Goal: Task Accomplishment & Management: Manage account settings

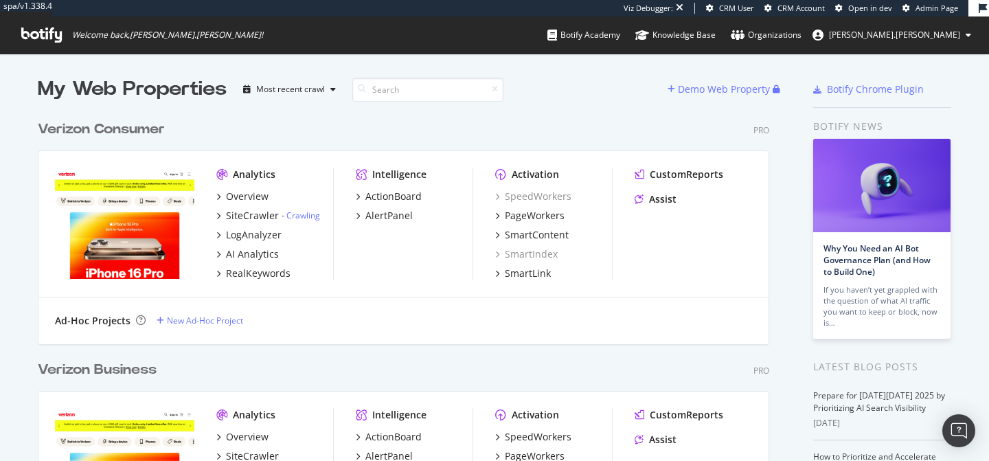
scroll to position [675, 743]
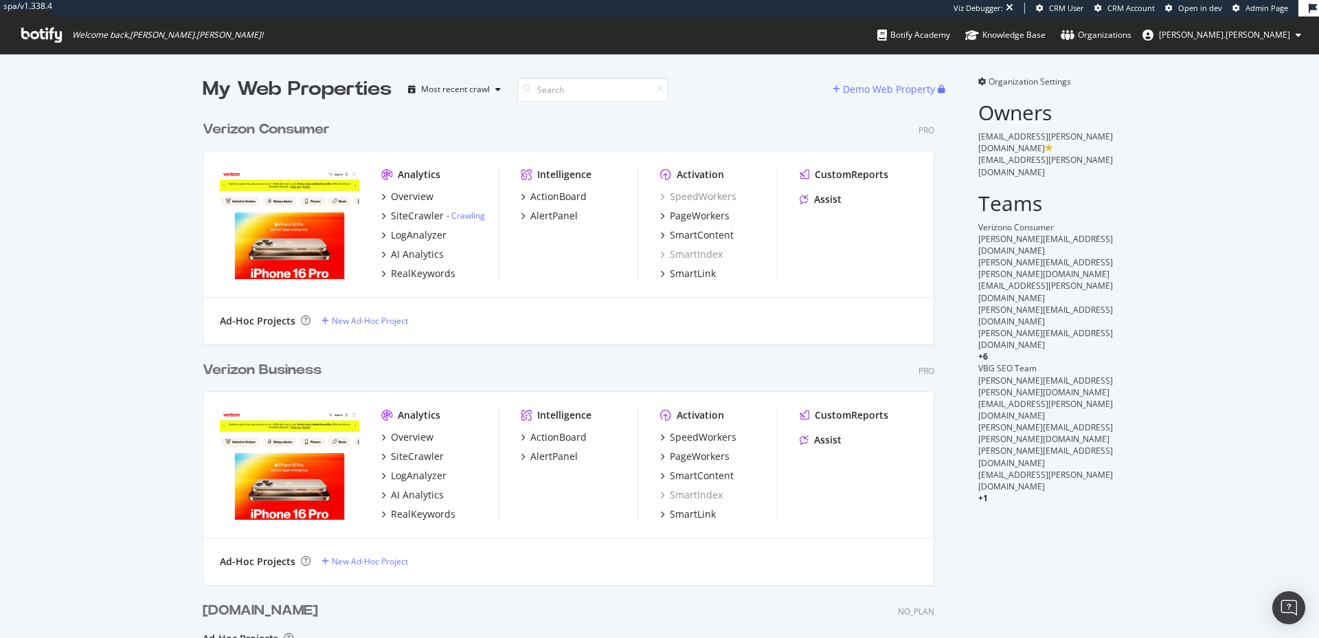
scroll to position [11, 11]
drag, startPoint x: 1134, startPoint y: 381, endPoint x: 1115, endPoint y: 192, distance: 189.2
click at [989, 380] on div "My Web Properties Most recent crawl Demo Web Property Verizon Consumer Pro Anal…" at bounding box center [659, 427] width 1319 height 746
click at [989, 80] on span "Organization Settings" at bounding box center [1030, 82] width 82 height 12
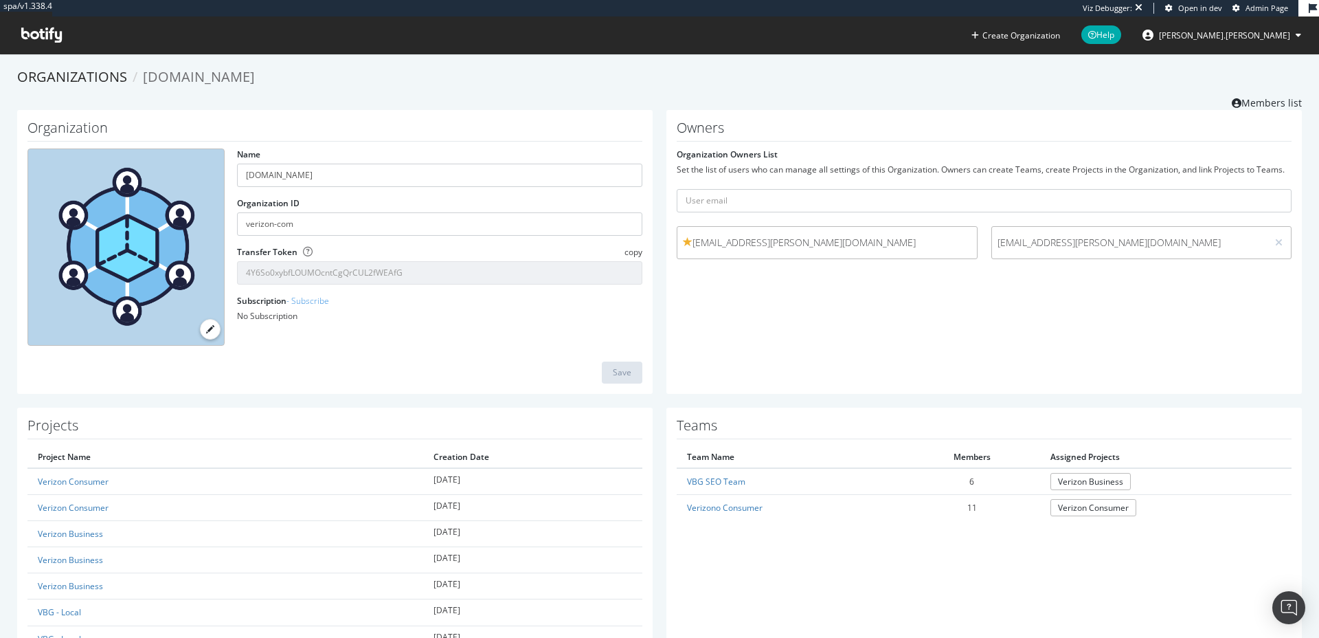
click at [925, 460] on div "Teams Team Name Members Assigned Projects VBG SEO Team 6 Verizon Business Veriz…" at bounding box center [984, 626] width 636 height 439
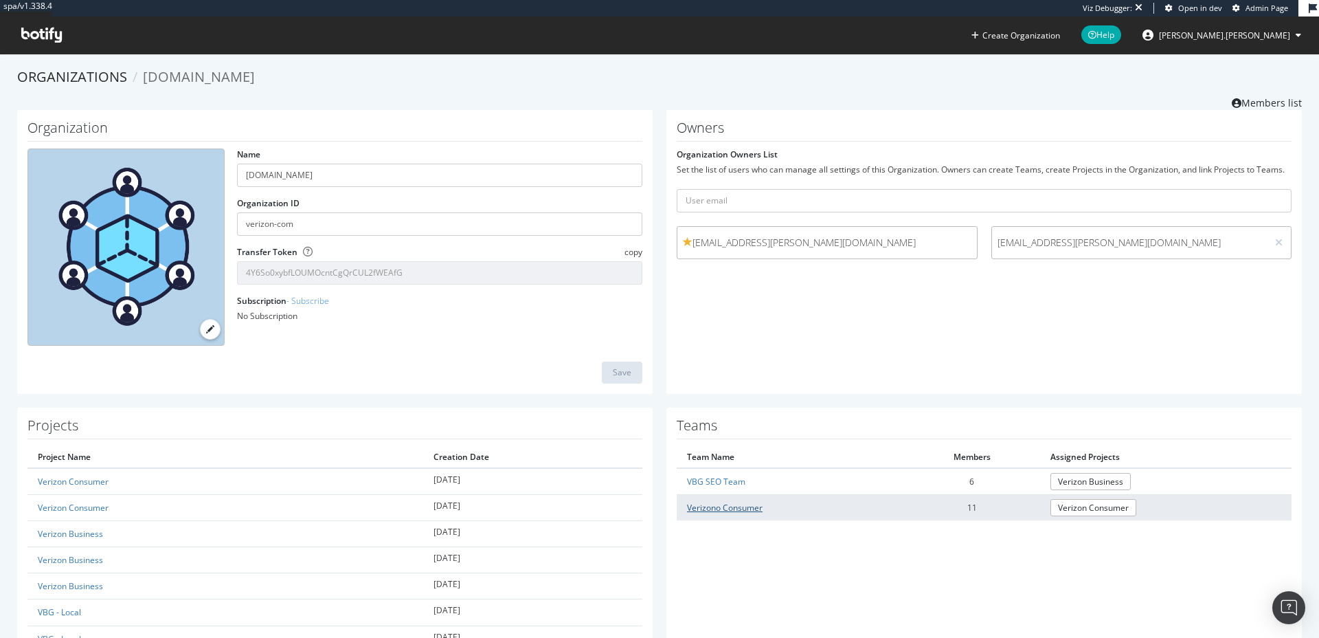
click at [738, 460] on link "Verizono Consumer" at bounding box center [725, 508] width 76 height 12
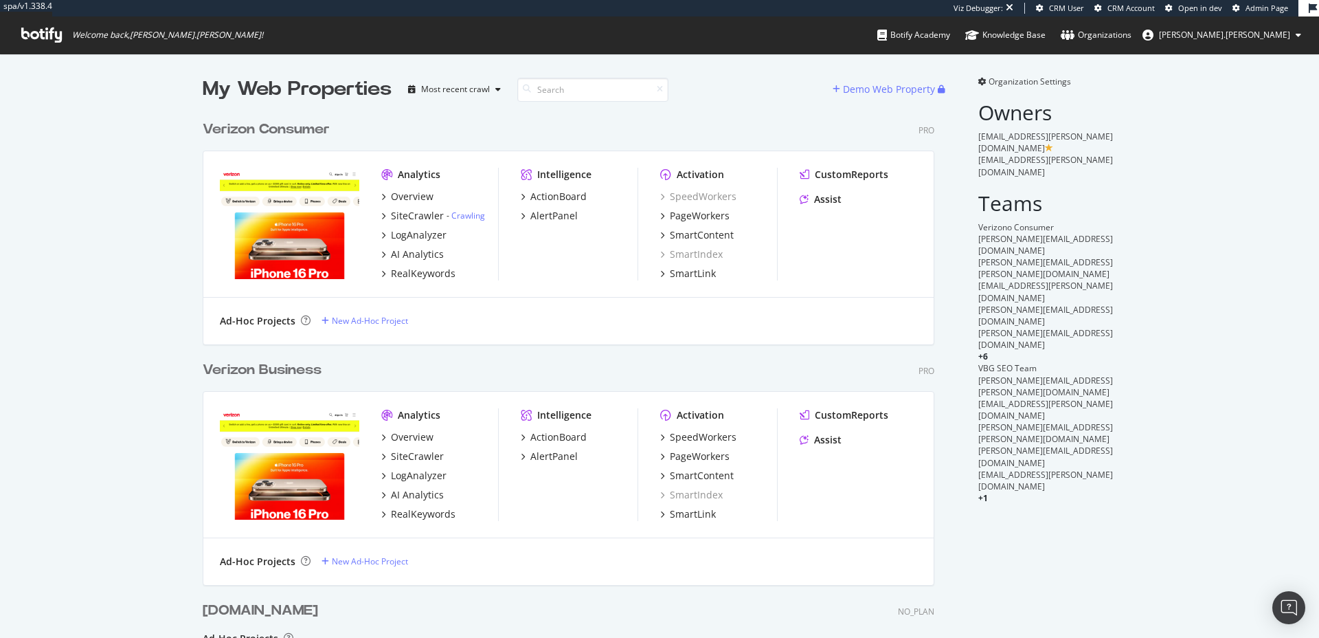
scroll to position [664, 732]
click at [530, 212] on div "AlertPanel" at bounding box center [553, 216] width 47 height 14
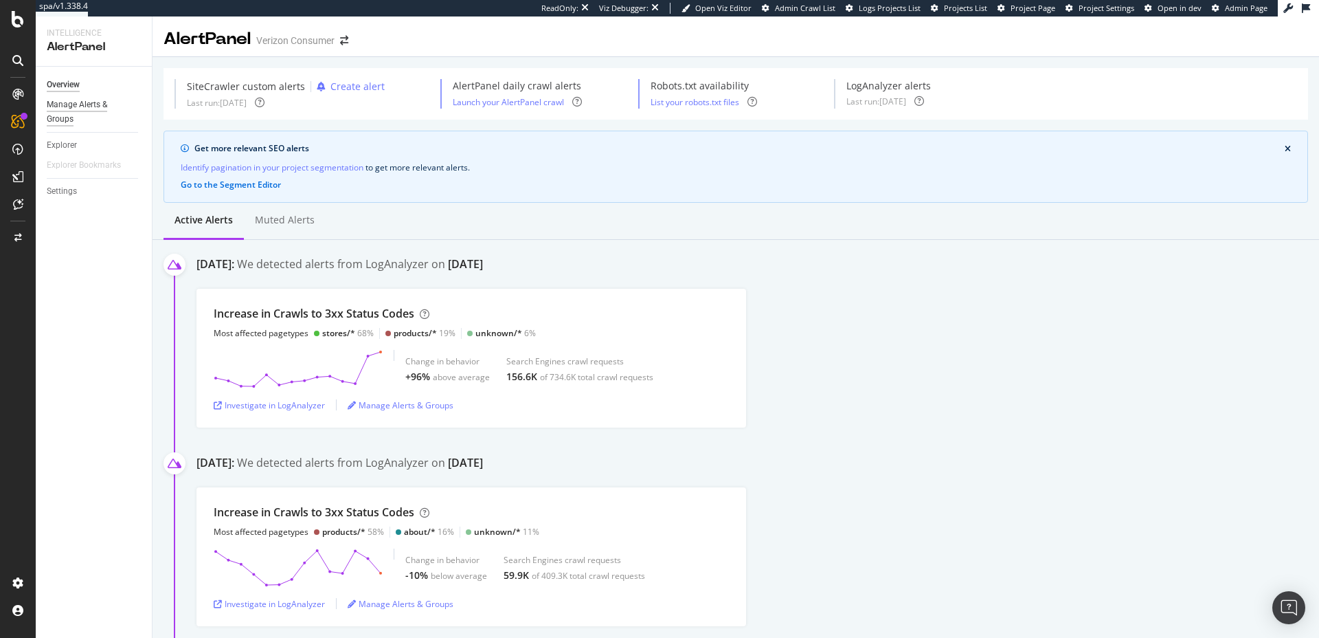
click at [82, 111] on div "Manage Alerts & Groups" at bounding box center [88, 112] width 82 height 29
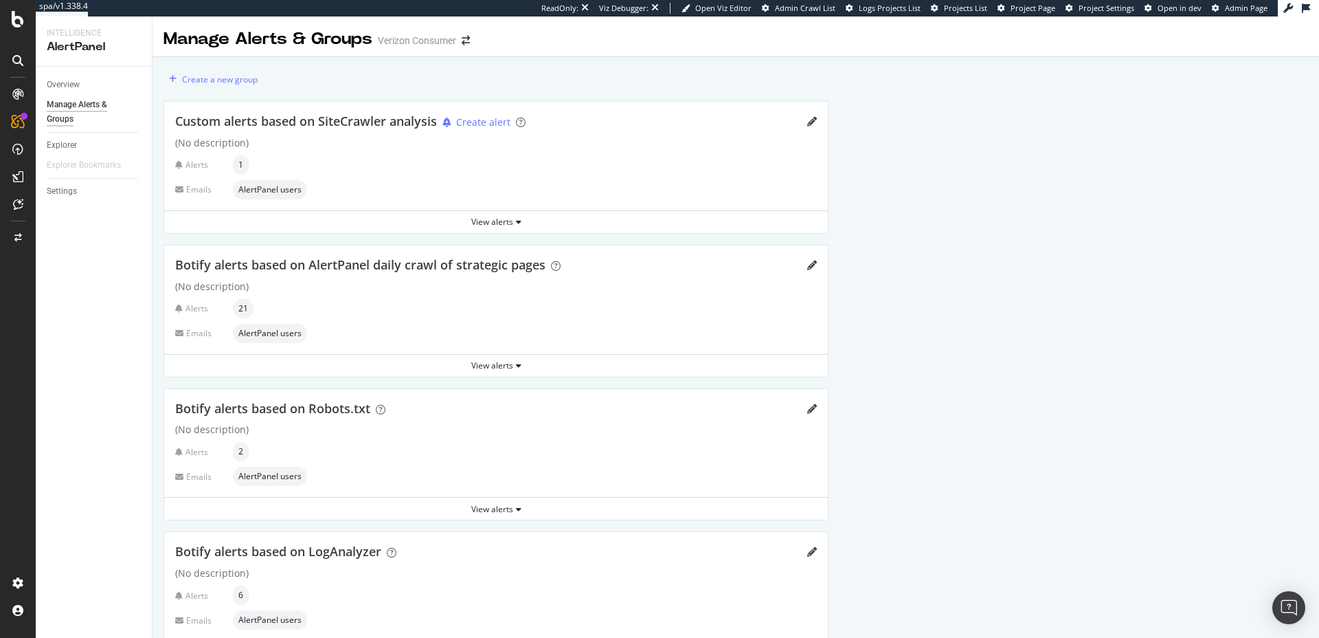
click at [269, 190] on span "AlertPanel users" at bounding box center [269, 190] width 63 height 8
click at [500, 219] on div "View alerts" at bounding box center [496, 222] width 664 height 12
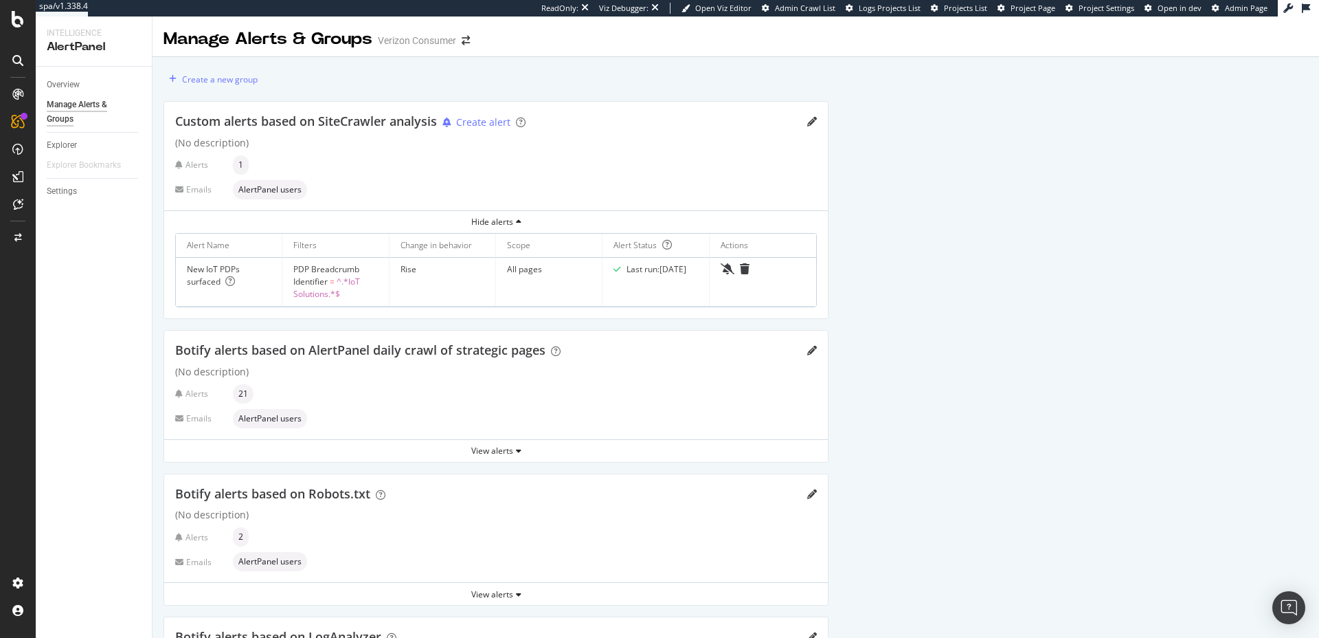
click at [272, 189] on span "AlertPanel users" at bounding box center [269, 190] width 63 height 8
click at [811, 121] on icon "pencil" at bounding box center [812, 122] width 10 height 10
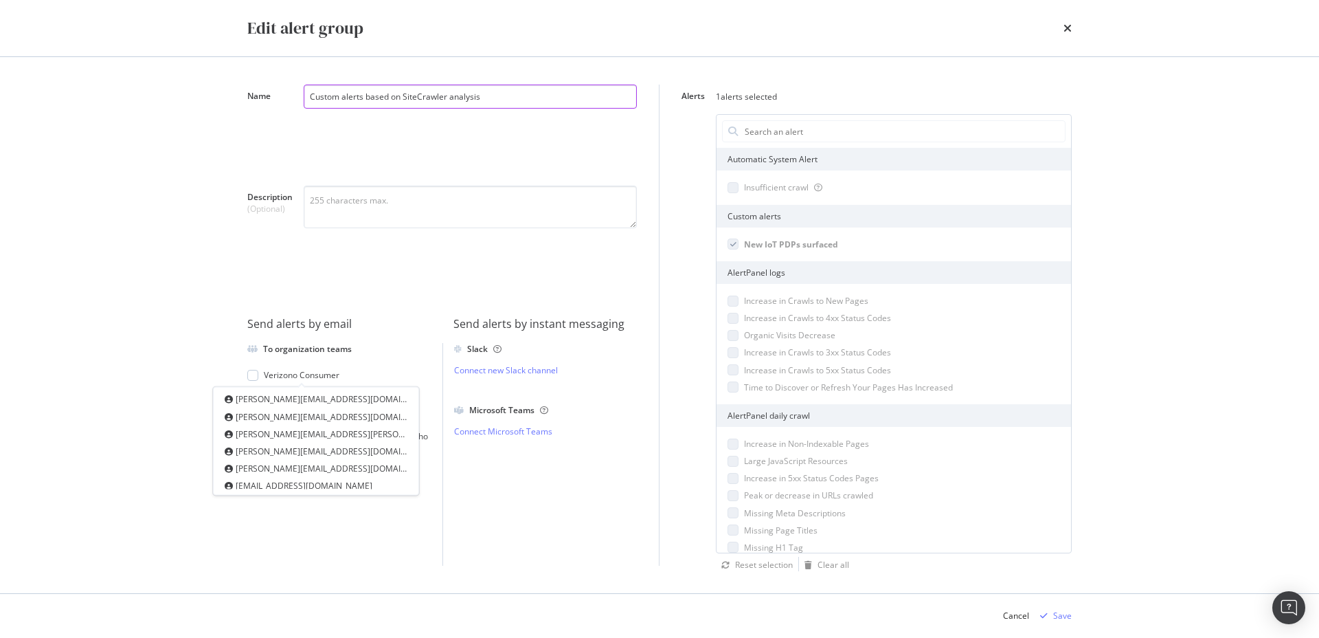
scroll to position [88, 0]
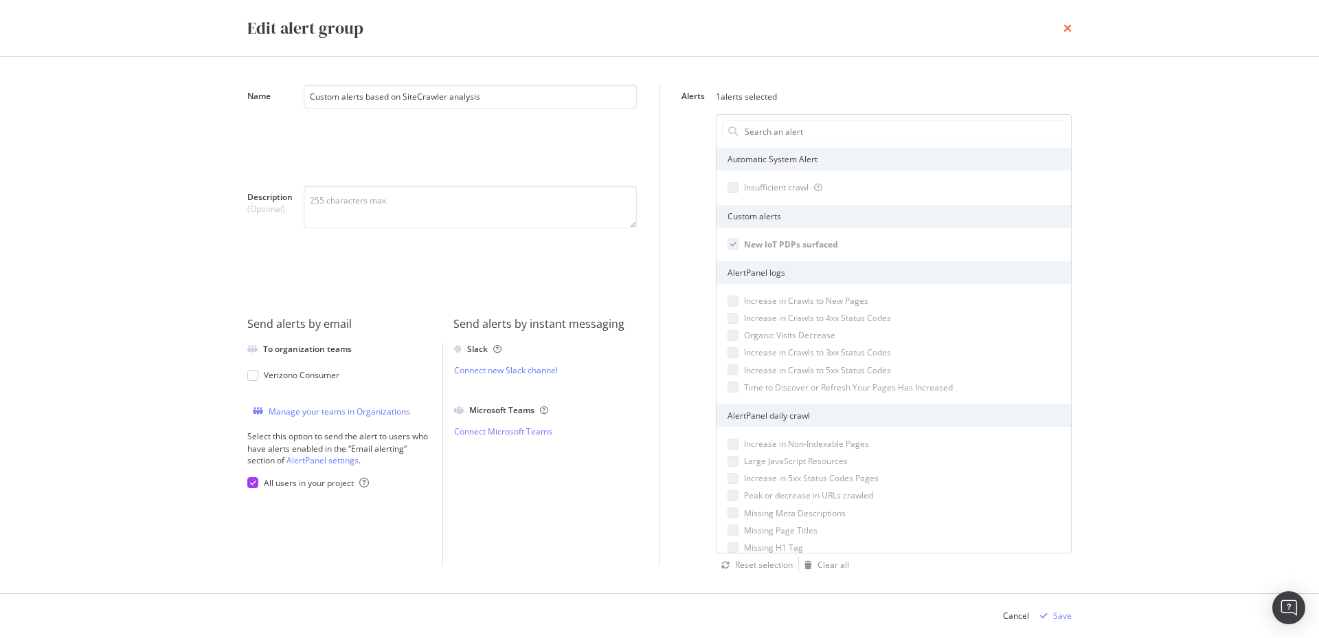
click at [989, 27] on div "Edit alert group" at bounding box center [659, 28] width 879 height 56
click at [989, 28] on icon "times" at bounding box center [1068, 28] width 8 height 11
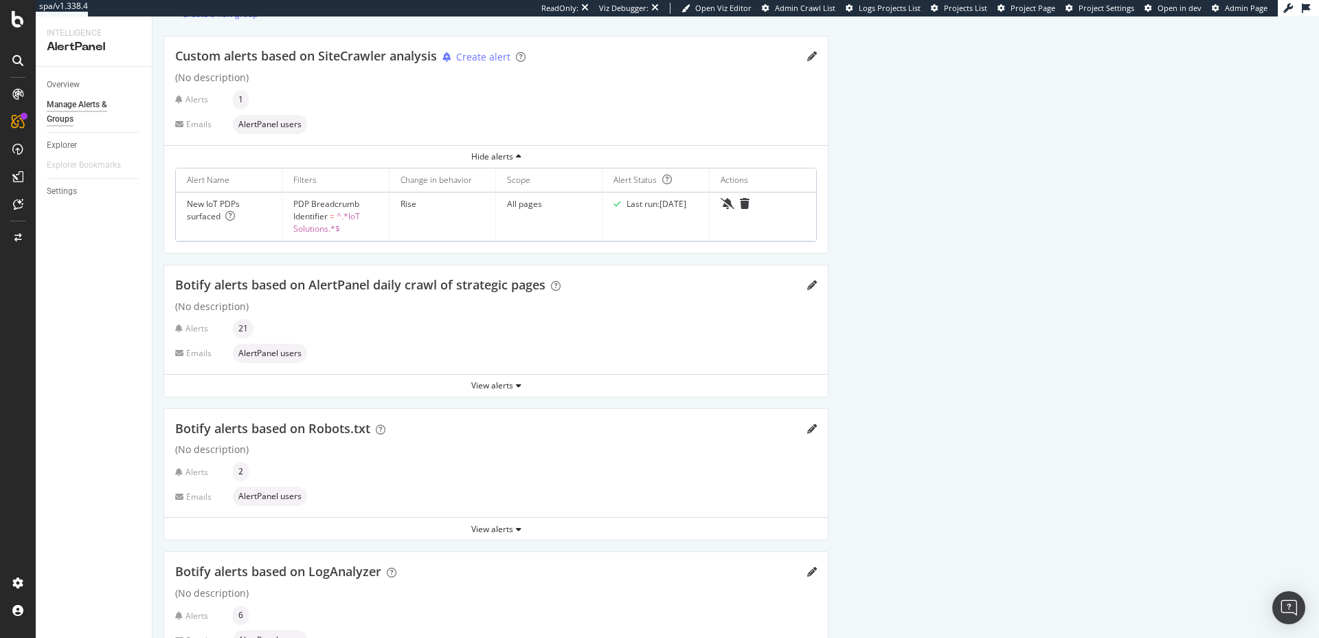
scroll to position [0, 0]
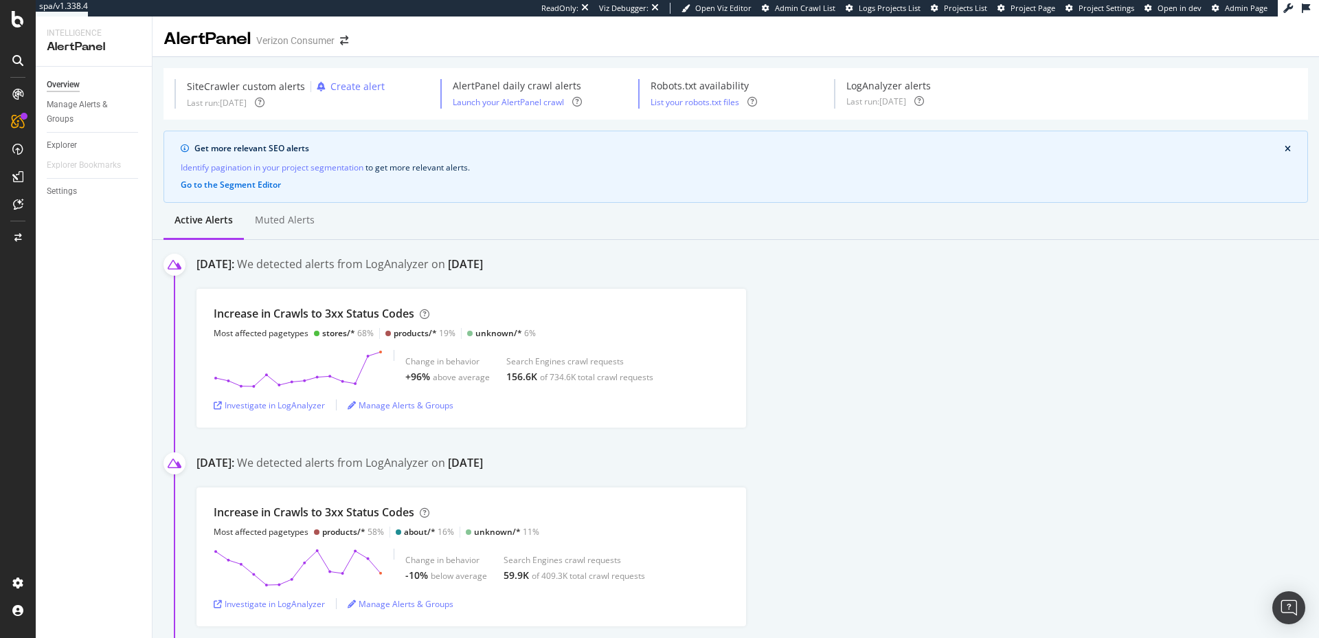
click at [989, 309] on div "Increase in Crawls to 3xx Status Codes Most affected pagetypes stores/* 68% pro…" at bounding box center [758, 358] width 1123 height 139
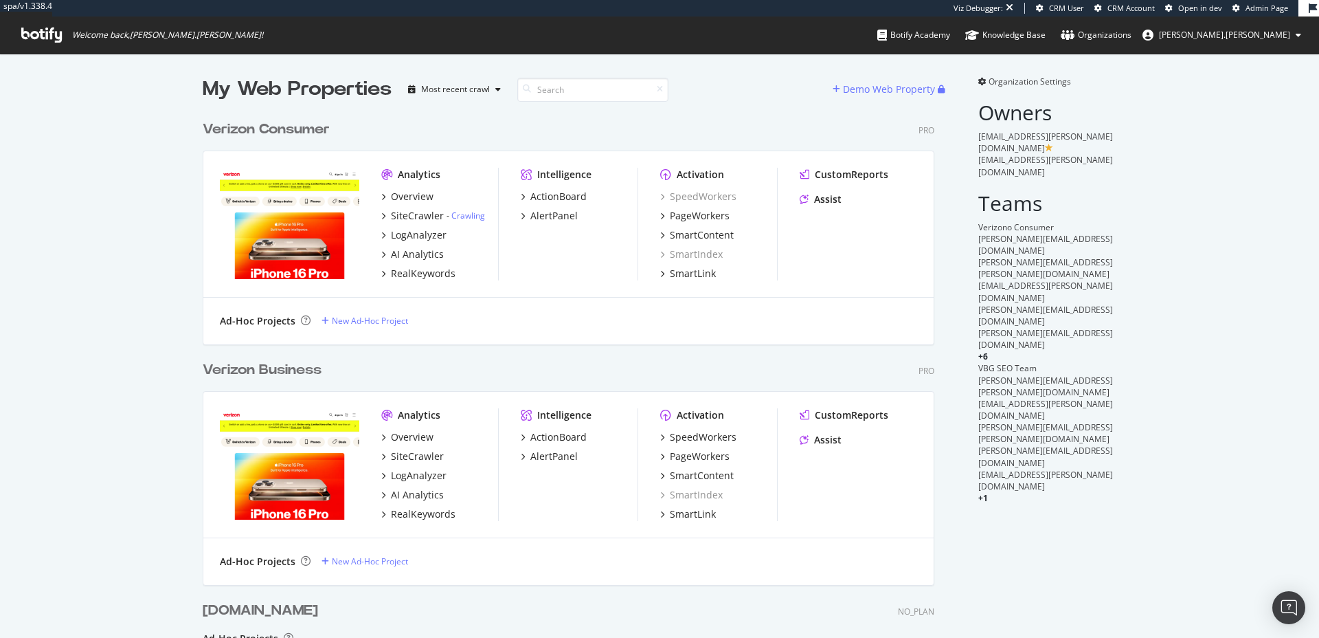
scroll to position [664, 732]
click at [989, 83] on span "Organization Settings" at bounding box center [1030, 82] width 82 height 12
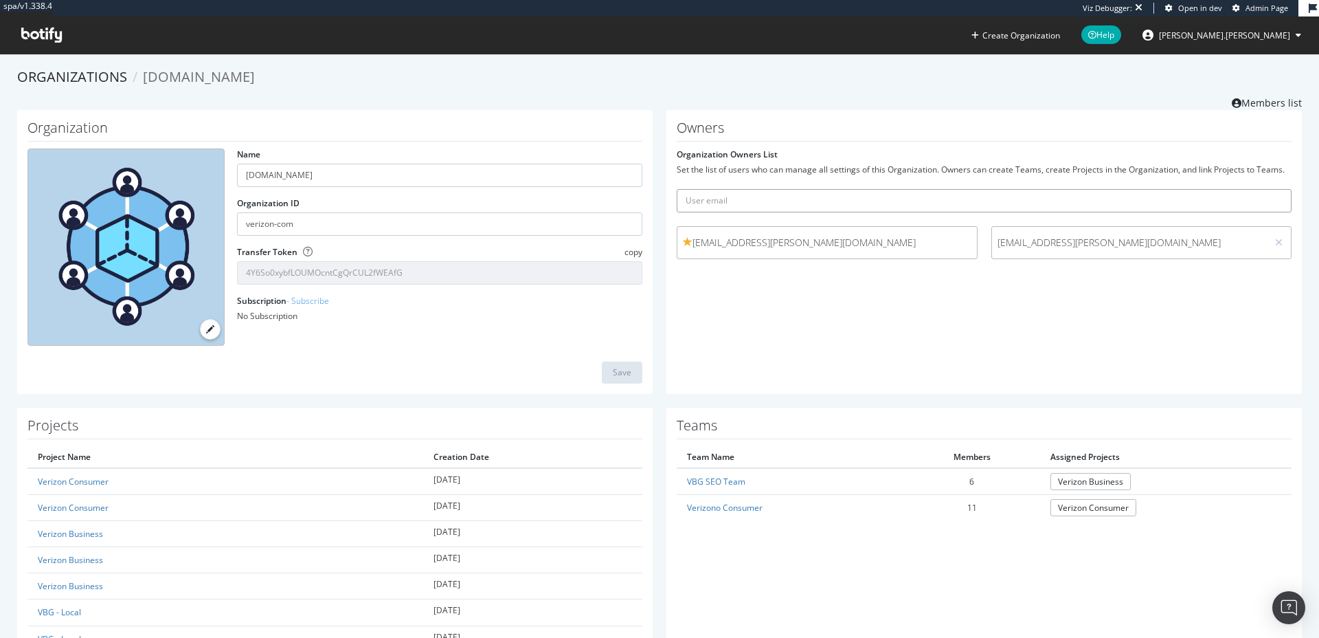
click at [799, 189] on input "text" at bounding box center [984, 200] width 615 height 23
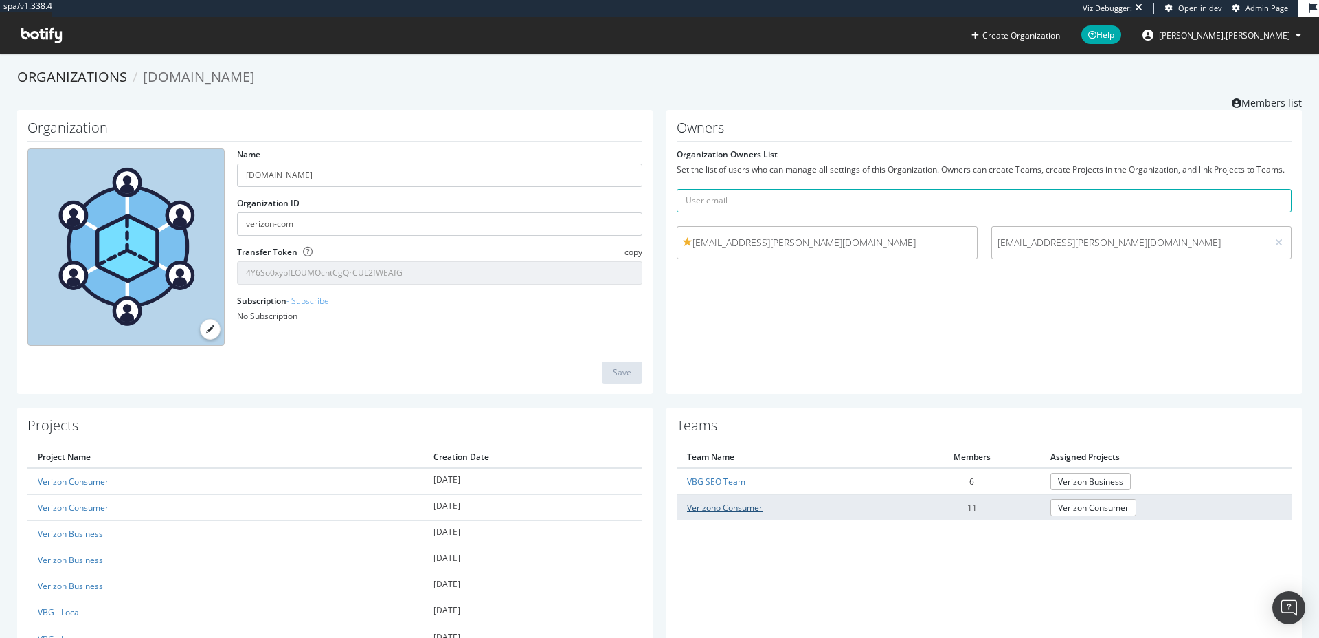
click at [743, 460] on link "Verizono Consumer" at bounding box center [725, 508] width 76 height 12
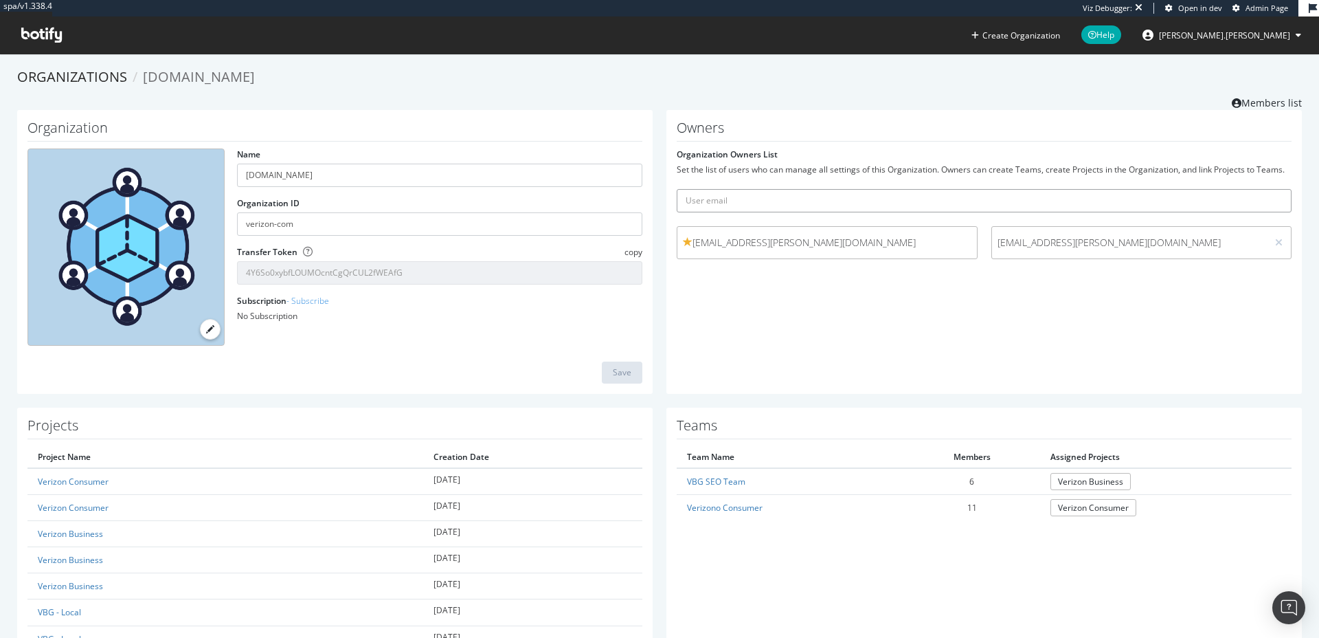
click at [794, 192] on input "text" at bounding box center [984, 200] width 615 height 23
paste input "giovanni.peguero@verizon.com"
type input "giovanni.peguero@verizon.com"
click at [989, 200] on icon "submit" at bounding box center [1282, 201] width 10 height 8
click at [802, 193] on input "text" at bounding box center [984, 200] width 615 height 23
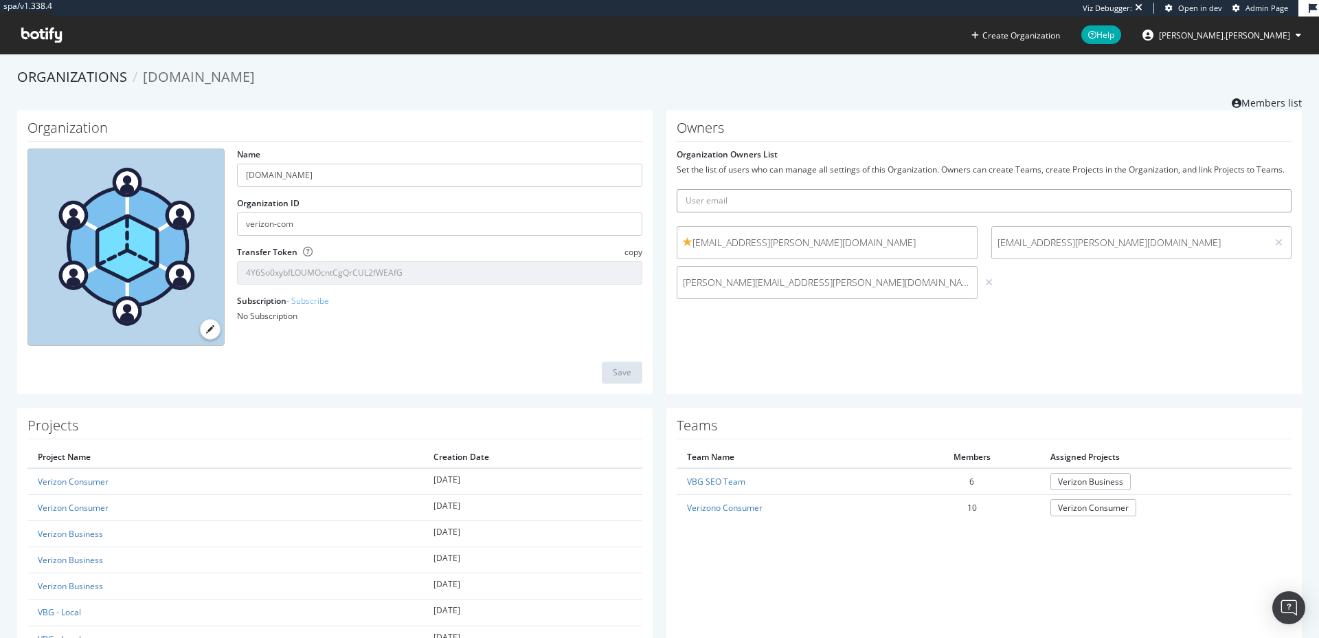
paste input "emily.decicco@verizon.com"
type input "emily.decicco@verizon.com"
click at [989, 200] on icon "submit" at bounding box center [1282, 201] width 10 height 8
click at [881, 197] on input "text" at bounding box center [984, 200] width 615 height 23
paste input "hannah.kurtz@verizon.com"
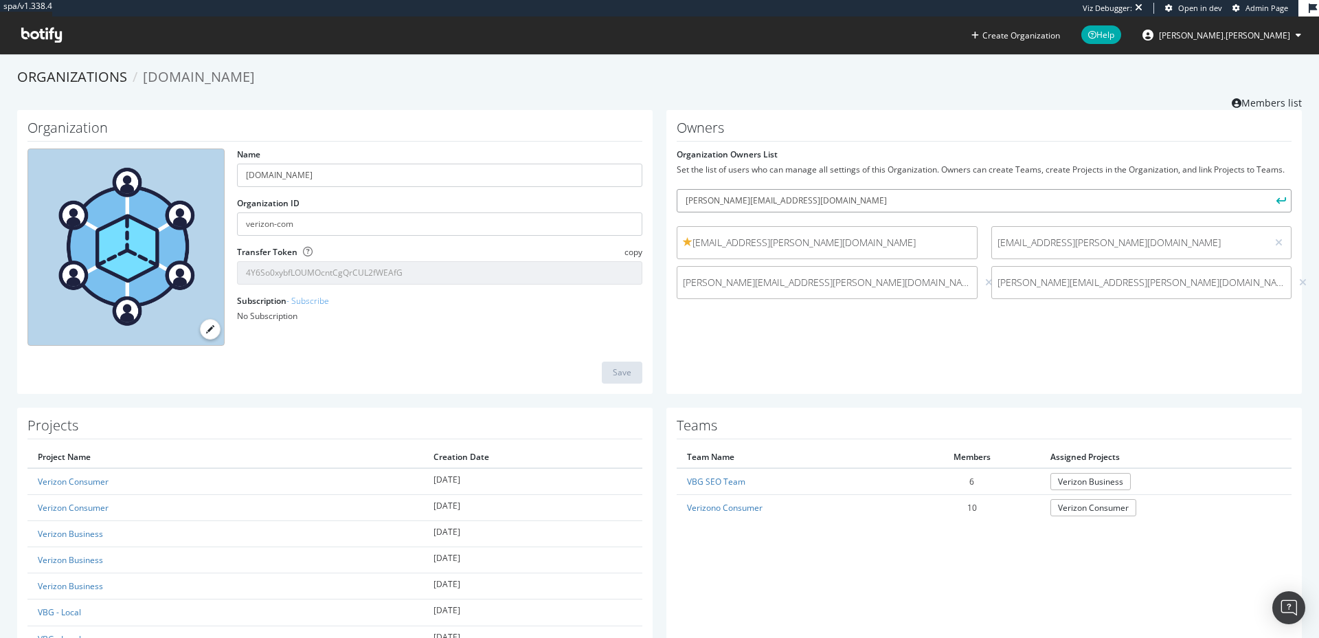
type input "hannah.kurtz@verizon.com"
click at [989, 205] on button "submit" at bounding box center [1279, 200] width 23 height 23
